Goal: Task Accomplishment & Management: Manage account settings

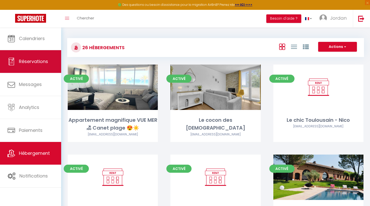
click at [26, 59] on span "Réservations" at bounding box center [33, 61] width 29 height 6
select select "not_cancelled"
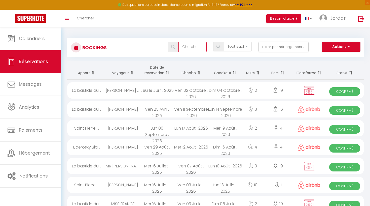
click at [190, 47] on input "text" at bounding box center [192, 47] width 28 height 10
type input "[PERSON_NAME]"
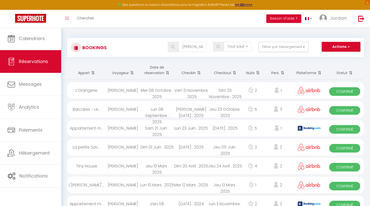
click at [197, 93] on div "Ven 21 Novembre . 2025" at bounding box center [191, 90] width 34 height 16
select select "OK"
select select "0"
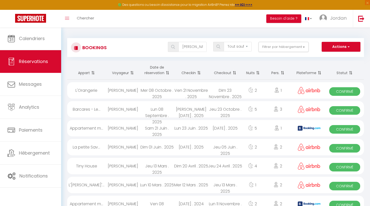
select select "1"
select select
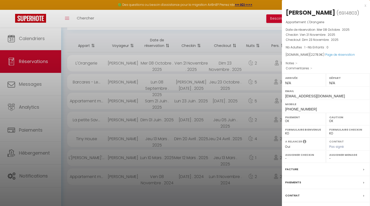
scroll to position [27, 0]
click at [125, 37] on div at bounding box center [185, 103] width 370 height 206
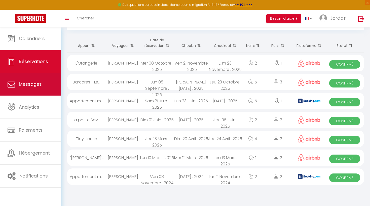
click at [29, 85] on span "Messages" at bounding box center [30, 84] width 23 height 6
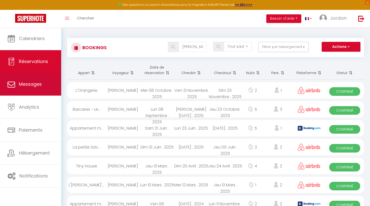
select select "message"
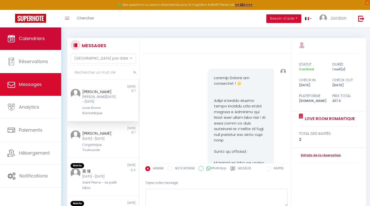
scroll to position [431, 0]
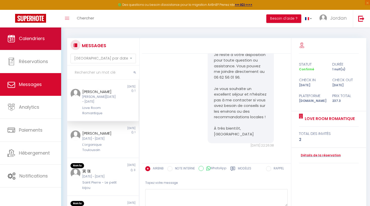
click at [37, 47] on link "Calendriers" at bounding box center [30, 38] width 61 height 23
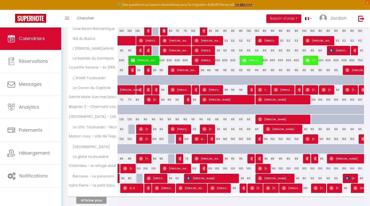
scroll to position [118, 0]
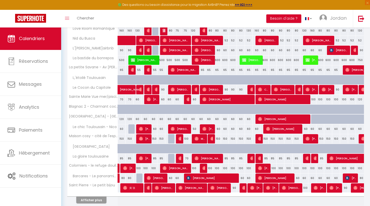
click at [82, 200] on button "Afficher plus" at bounding box center [91, 199] width 30 height 7
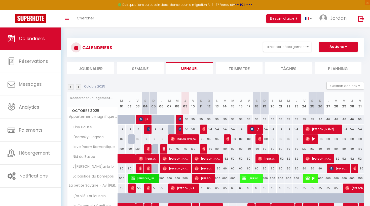
scroll to position [0, 0]
click at [78, 87] on img at bounding box center [79, 87] width 6 height 6
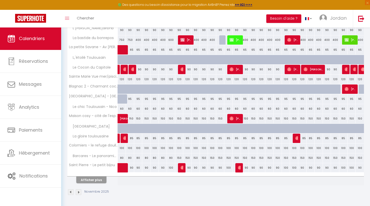
scroll to position [138, 0]
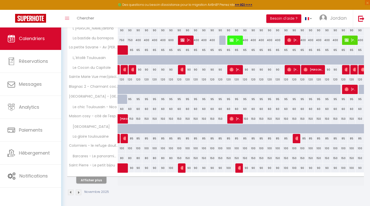
click at [95, 178] on button "Afficher plus" at bounding box center [91, 179] width 30 height 7
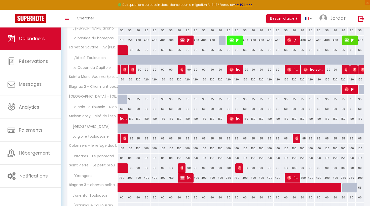
click at [294, 176] on span "[PERSON_NAME]" at bounding box center [292, 178] width 11 height 10
select select "OK"
select select "0"
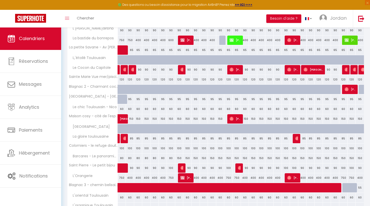
select select "1"
select select
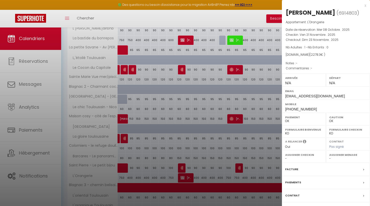
click at [298, 168] on div "Facture" at bounding box center [326, 168] width 88 height 13
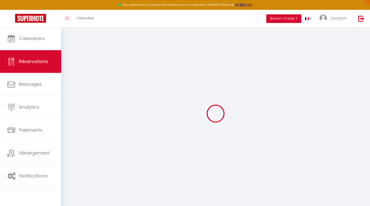
select select "cleaning"
select select "taxes"
select select
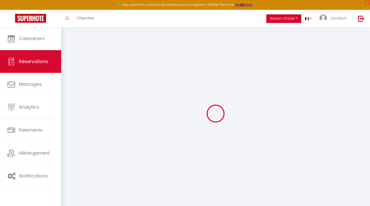
checkbox input "false"
select select
checkbox input "false"
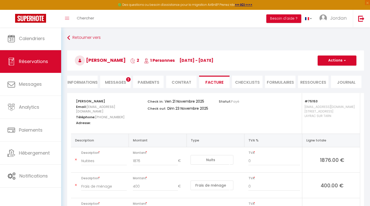
click at [180, 85] on li "Contrat" at bounding box center [181, 81] width 30 height 12
select select
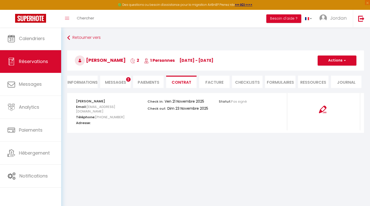
click at [88, 82] on li "Informations" at bounding box center [82, 81] width 30 height 12
select select
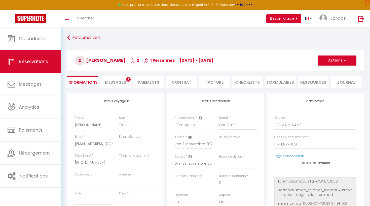
click at [95, 145] on input "[EMAIL_ADDRESS][DOMAIN_NAME]" at bounding box center [94, 143] width 38 height 9
type input "4"
select select
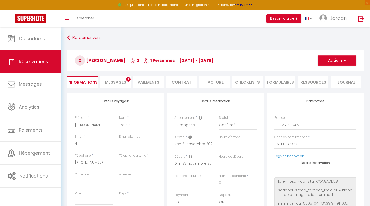
select select
checkbox input "false"
select select
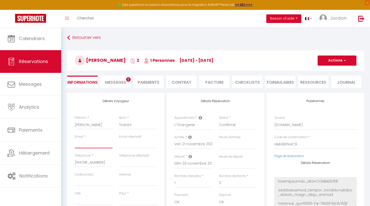
select select
checkbox input "false"
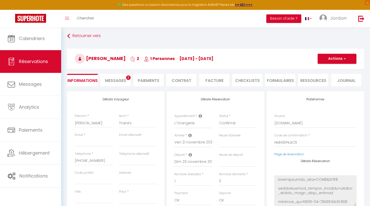
click at [151, 130] on div "Nom * Trainini" at bounding box center [138, 122] width 44 height 19
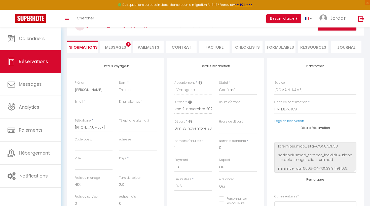
scroll to position [37, 0]
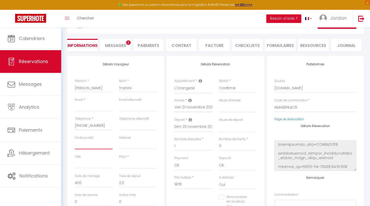
type input "3"
select select
checkbox input "false"
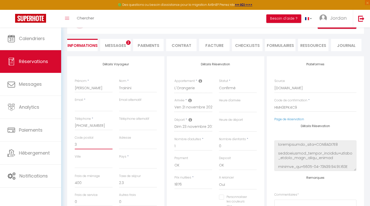
type input "31"
select select
checkbox input "false"
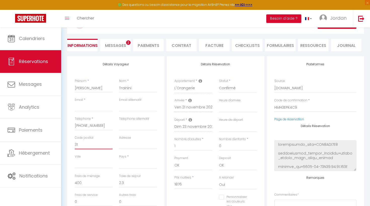
type input "311"
select select
checkbox input "false"
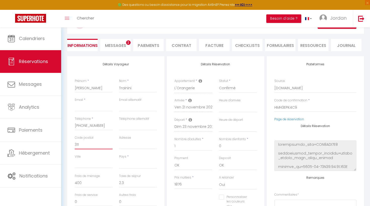
type input "3117"
select select
checkbox input "false"
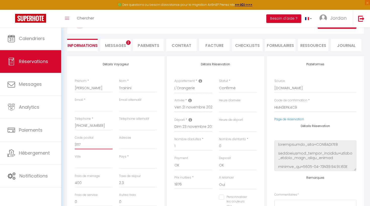
type input "31170"
select select
checkbox input "false"
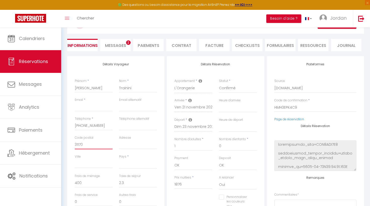
type input "31170"
type input "T"
select select
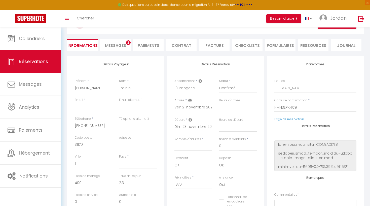
checkbox input "false"
type input "To"
select select
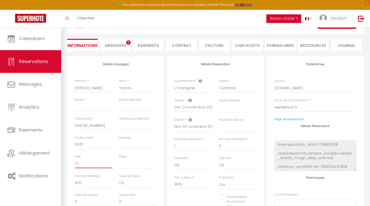
checkbox input "false"
type input "Tou"
select select
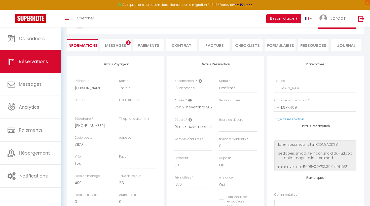
checkbox input "false"
type input "Tour"
select select
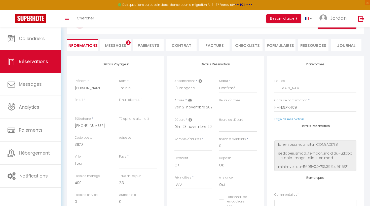
checkbox input "false"
type input "Tourn"
select select
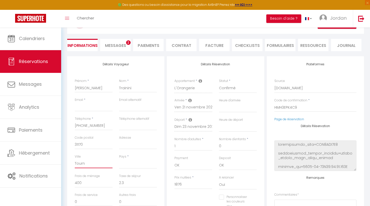
checkbox input "false"
type input "Tourne"
select select
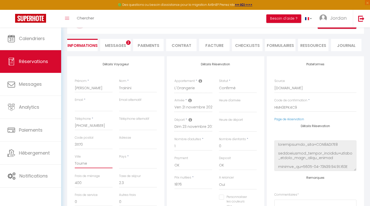
checkbox input "false"
type input "Tournef"
select select
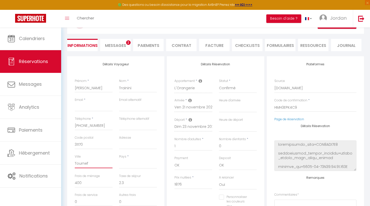
checkbox input "false"
type input "[PERSON_NAME]"
select select
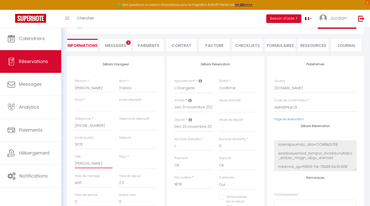
checkbox input "false"
type input "Tournefeu"
select select
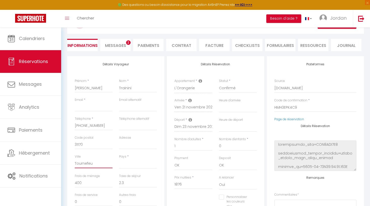
checkbox input "false"
type input "Tournefeui"
select select
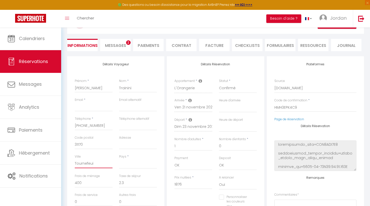
checkbox input "false"
type input "Tournefeuil"
select select
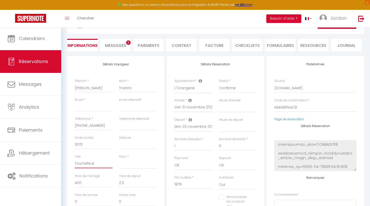
checkbox input "false"
type input "Tournefeuill"
select select
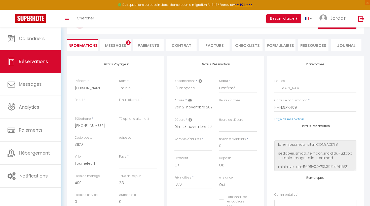
checkbox input "false"
type input "Tournefeuille"
select select
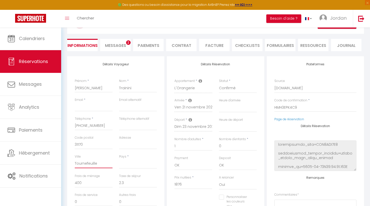
checkbox input "false"
type input "Tournefeuille"
type input "4"
select select
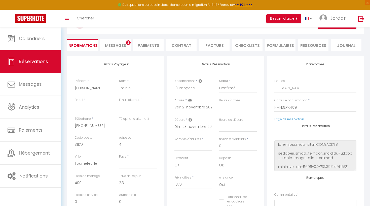
select select
checkbox input "false"
type input "4"
select select
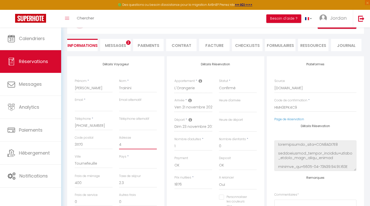
select select
checkbox input "false"
type input "4 b"
select select
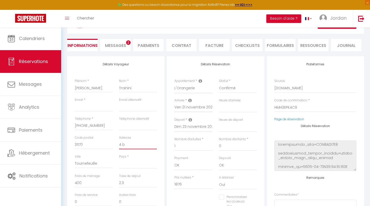
select select
checkbox input "false"
type input "4 bo"
select select
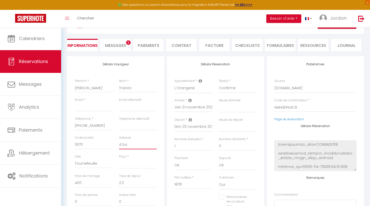
select select
checkbox input "false"
type input "4 bou"
select select
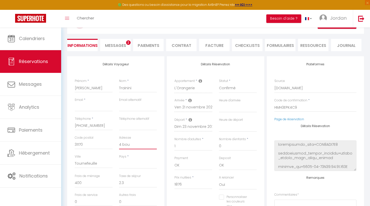
select select
checkbox input "false"
type input "4 boul"
select select
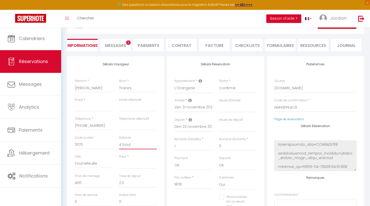
select select
checkbox input "false"
type input "4 boule"
select select
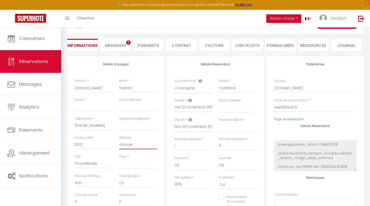
select select
checkbox input "false"
type input "4 boulev"
select select
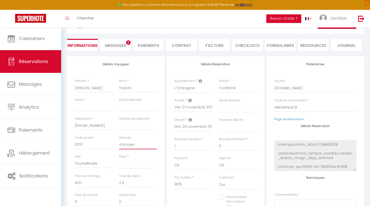
select select
checkbox input "false"
type input "4 bouleva"
select select
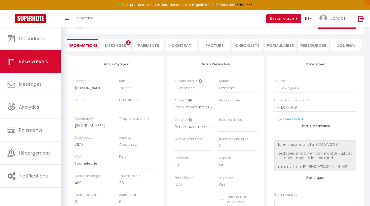
select select
checkbox input "false"
type input "4 boulevar"
select select
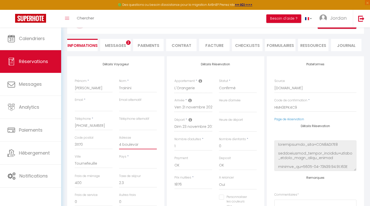
select select
checkbox input "false"
type input "4 boulevard"
select select
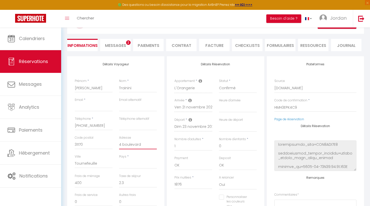
select select
checkbox input "false"
type input "4 boulevard"
select select
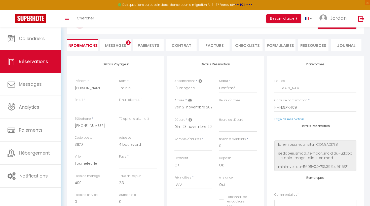
select select
checkbox input "false"
type input "[STREET_ADDRESS]"
select select
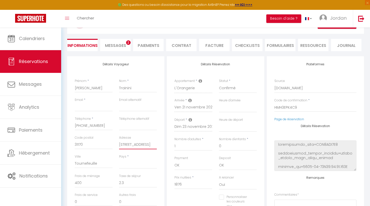
select select
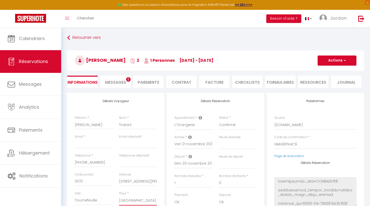
scroll to position [0, 0]
click at [158, 102] on div "Détails Voyageur Prénom * [PERSON_NAME] * Trainini Email * Email alternatif Tél…" at bounding box center [115, 183] width 97 height 180
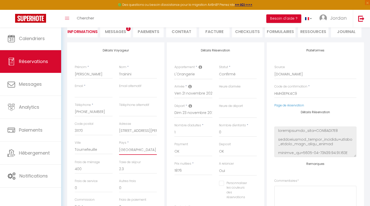
scroll to position [51, 0]
